Goal: Transaction & Acquisition: Purchase product/service

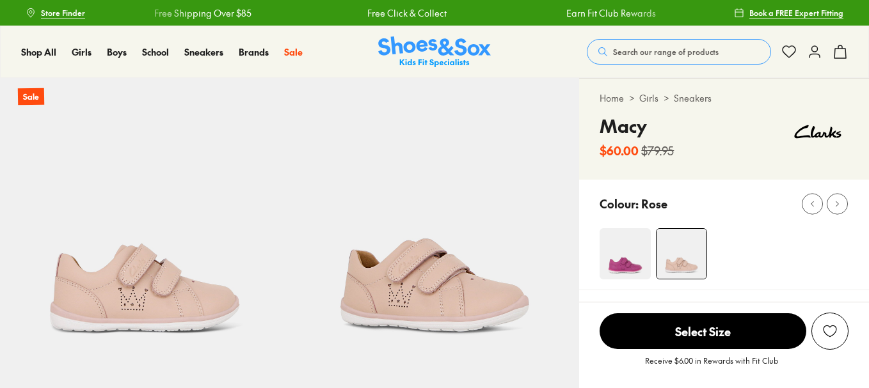
select select "*"
click at [749, 51] on button "Search our range of products" at bounding box center [679, 52] width 184 height 26
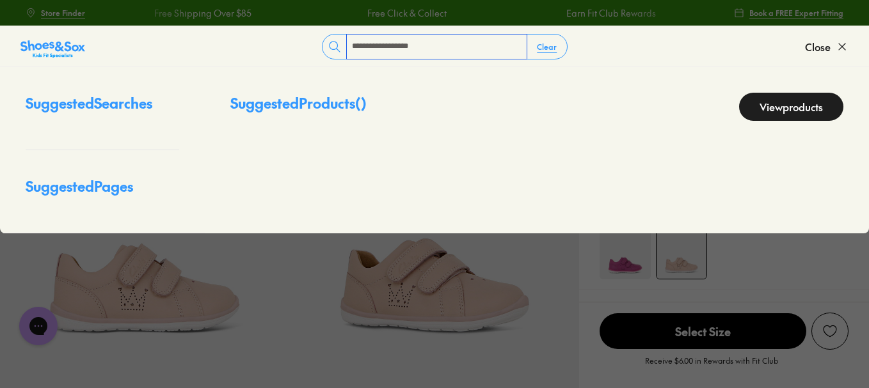
type input "**********"
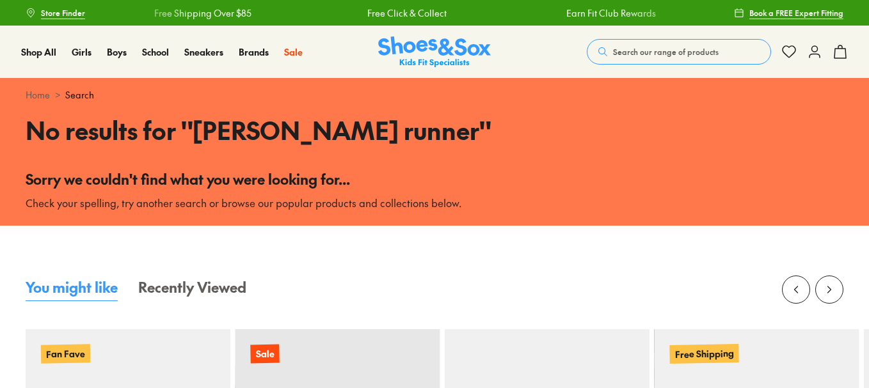
click at [627, 46] on span "Search our range of products" at bounding box center [666, 52] width 106 height 12
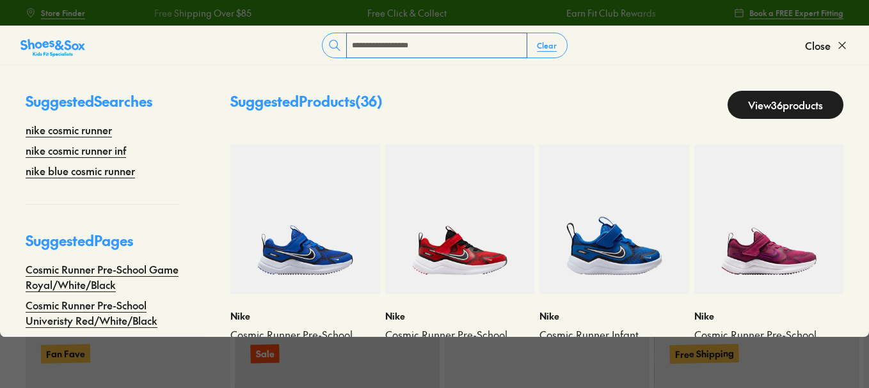
type input "**********"
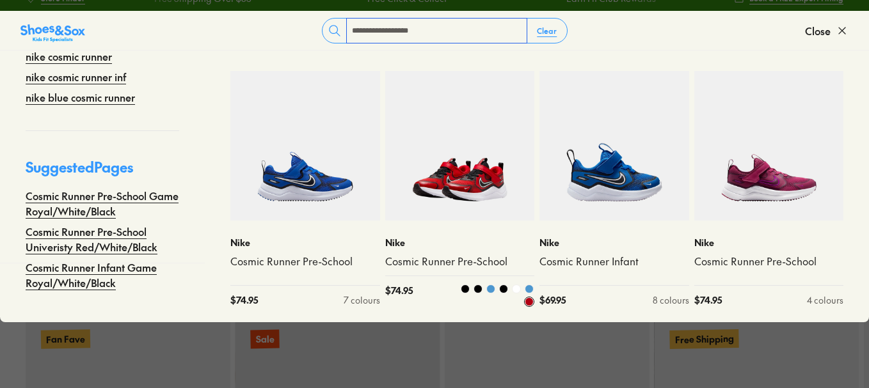
scroll to position [62, 0]
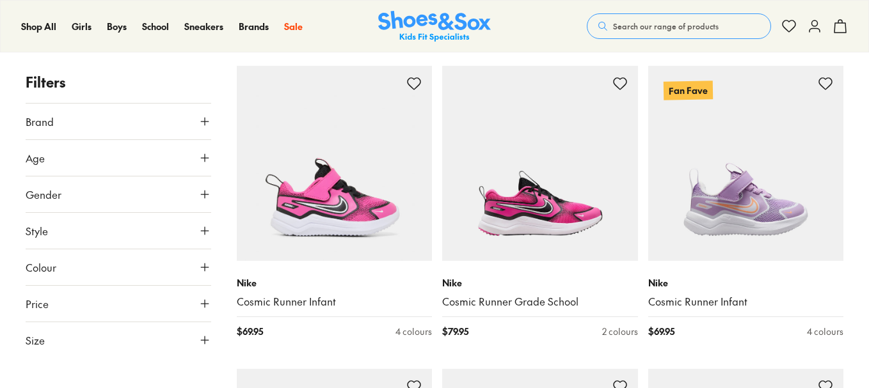
scroll to position [2283, 0]
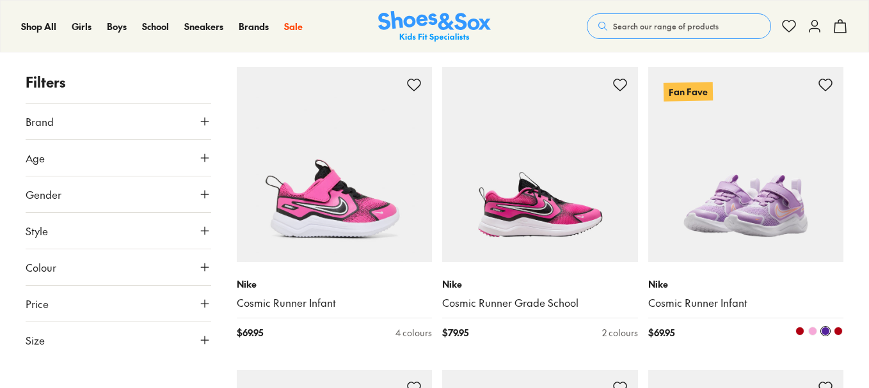
click at [687, 193] on img at bounding box center [746, 165] width 196 height 196
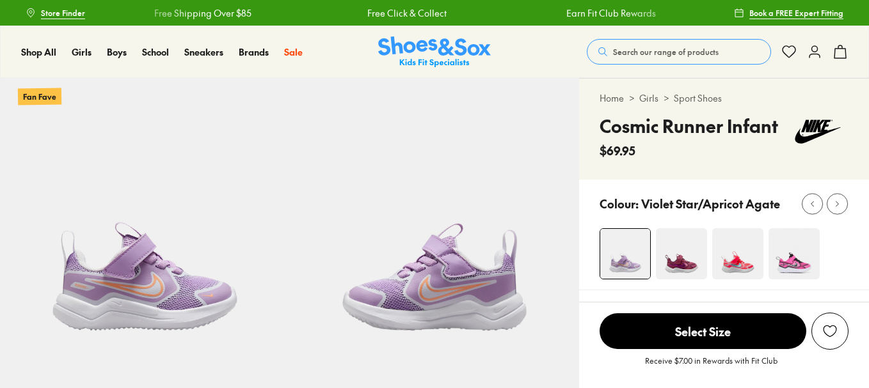
select select "*"
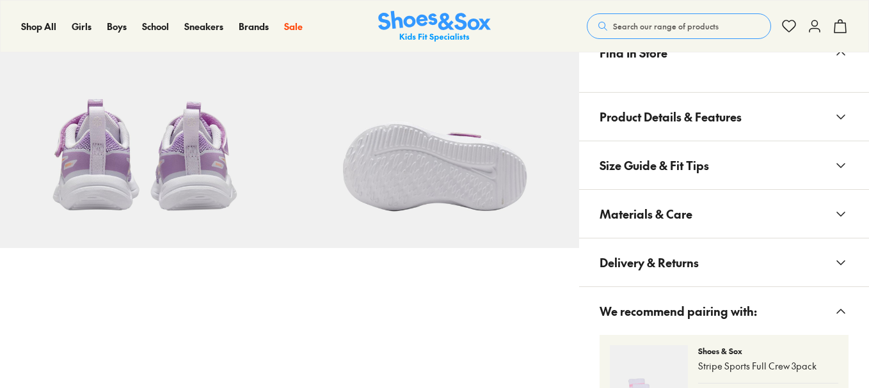
scroll to position [699, 0]
click at [699, 213] on button "Materials & Care" at bounding box center [724, 213] width 290 height 48
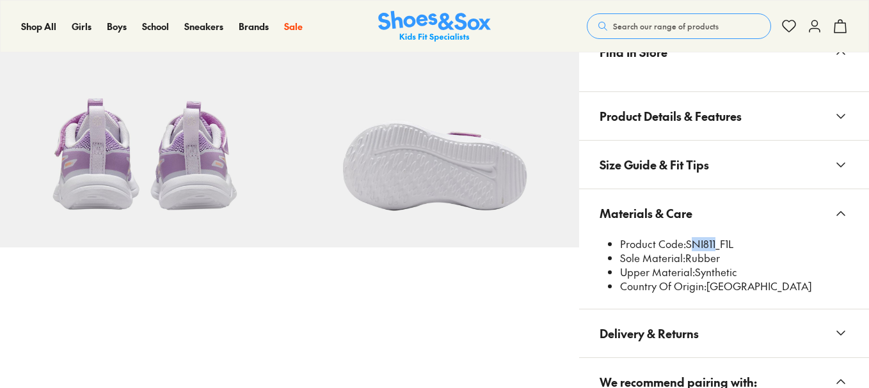
drag, startPoint x: 687, startPoint y: 246, endPoint x: 714, endPoint y: 242, distance: 27.1
click at [714, 242] on li "Product Code: SNI811_F1L" at bounding box center [734, 244] width 228 height 14
copy li "SNI81"
